Goal: Task Accomplishment & Management: Manage account settings

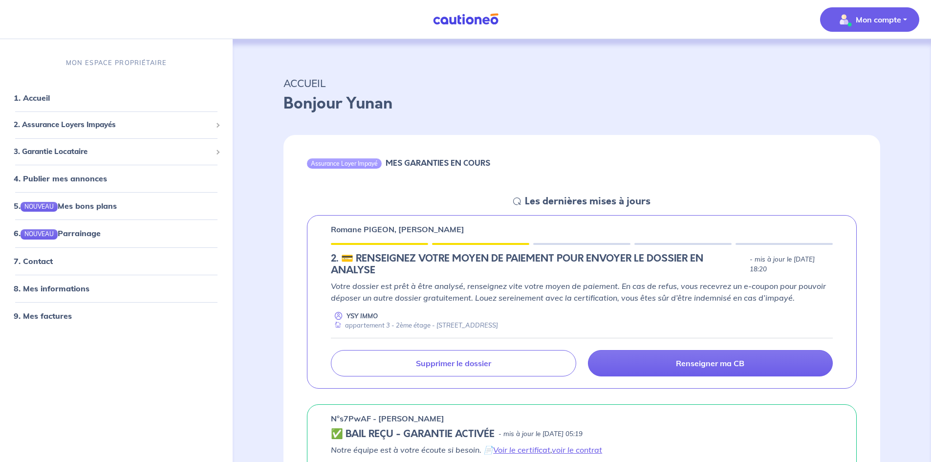
click at [895, 18] on p "Mon compte" at bounding box center [878, 20] width 45 height 12
click at [881, 59] on link "Mes informations" at bounding box center [860, 61] width 79 height 16
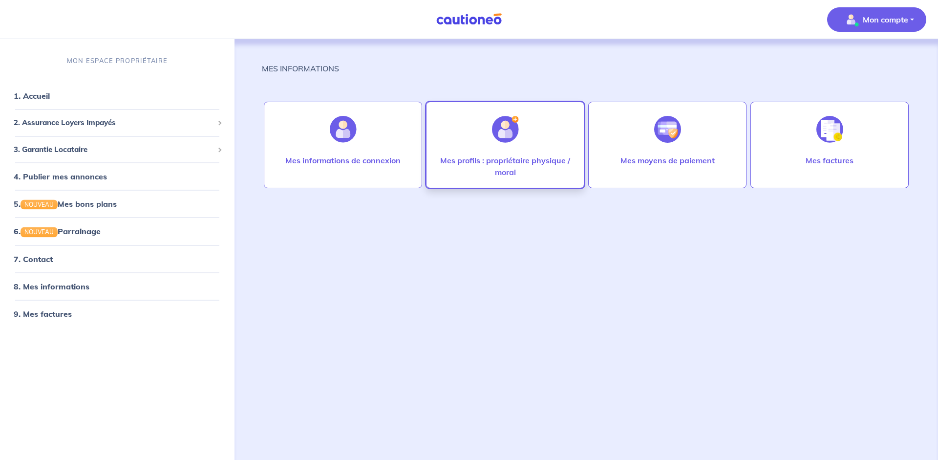
click at [485, 168] on p "Mes profils : propriétaire physique / moral" at bounding box center [505, 165] width 138 height 23
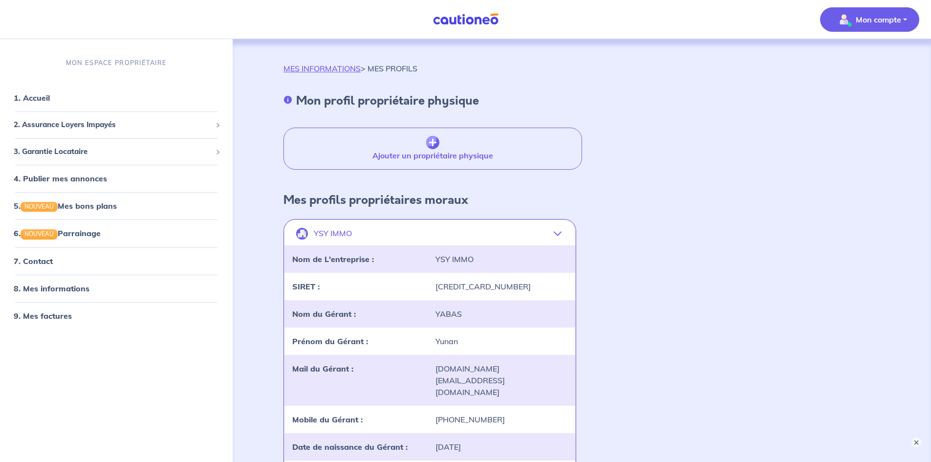
click at [862, 14] on p "Mon compte" at bounding box center [878, 20] width 45 height 12
click at [27, 100] on link "1. Accueil" at bounding box center [32, 98] width 36 height 10
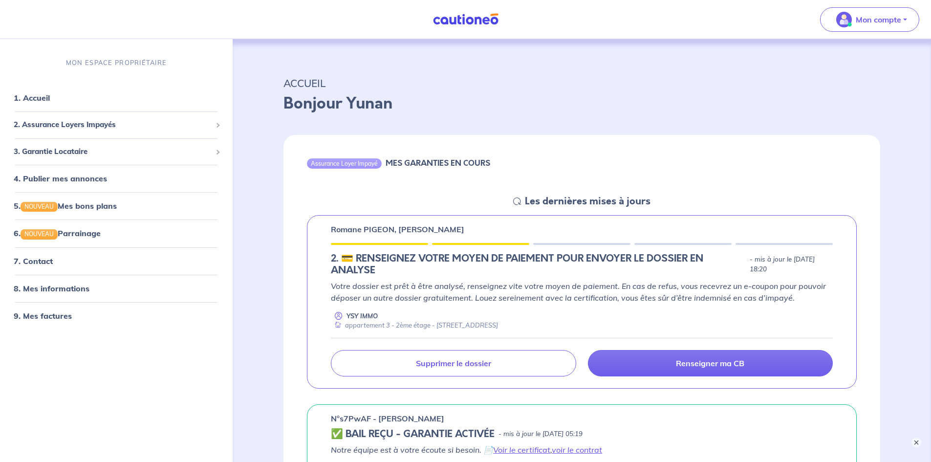
scroll to position [49, 0]
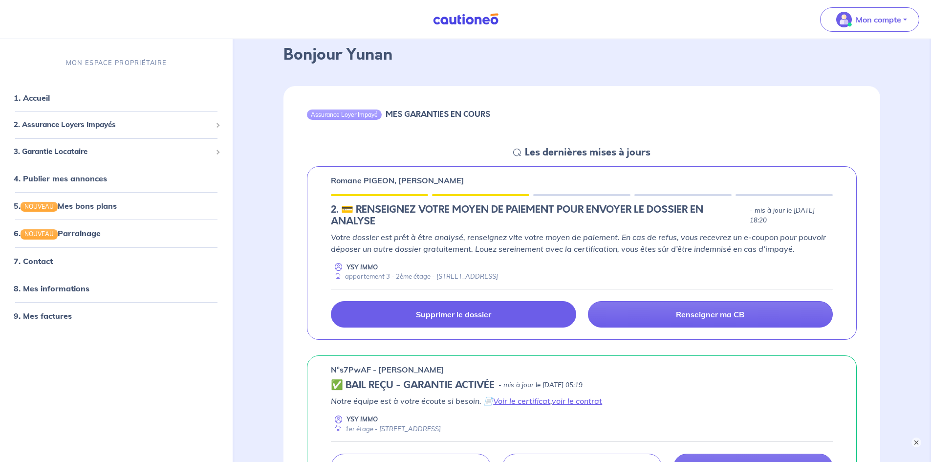
click at [485, 325] on link "Supprimer le dossier" at bounding box center [453, 314] width 245 height 26
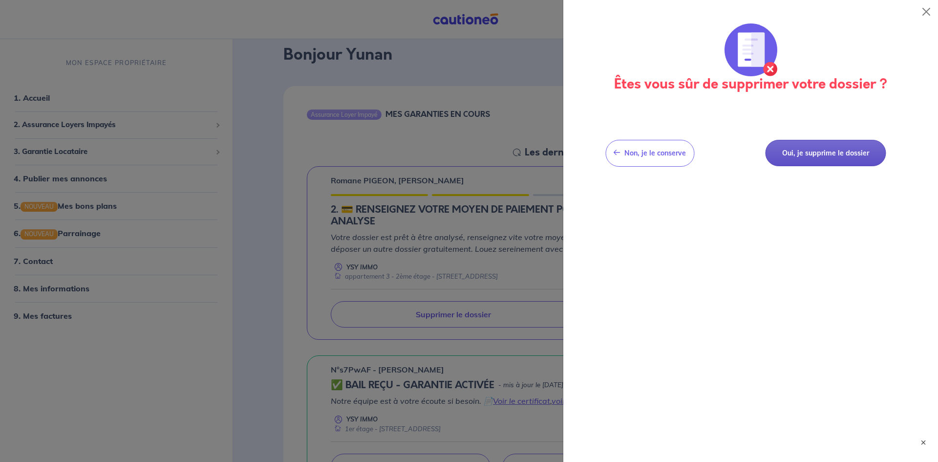
click at [825, 161] on button "Oui, je supprime le dossier" at bounding box center [825, 153] width 121 height 27
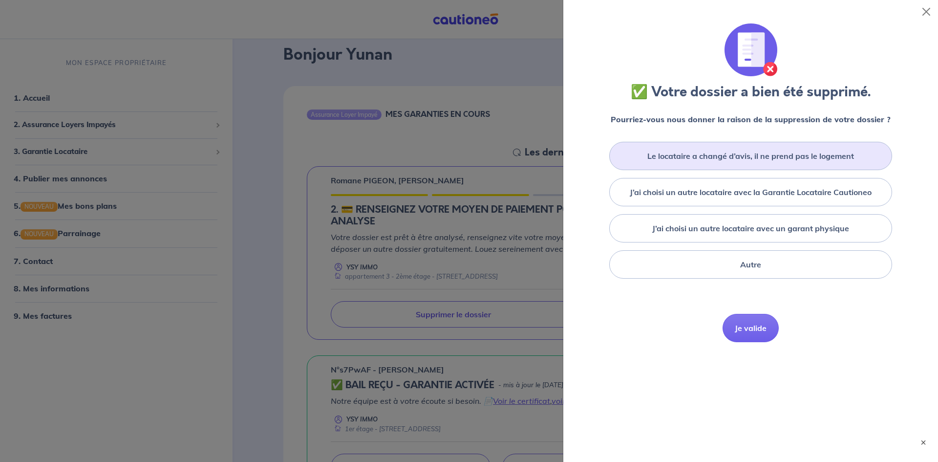
click at [748, 163] on div "Le locataire a changé d’avis, il ne prend pas le logement" at bounding box center [751, 156] width 283 height 28
click at [758, 343] on button "Je valide" at bounding box center [751, 342] width 56 height 28
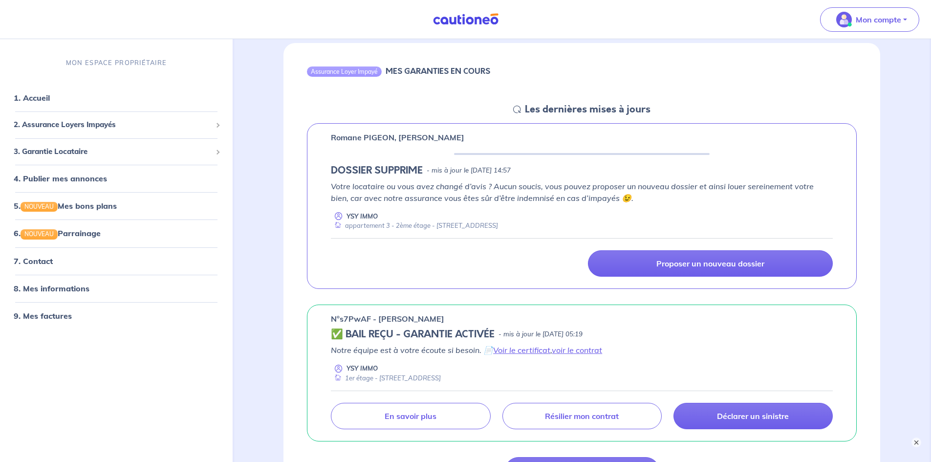
scroll to position [0, 0]
